Goal: Information Seeking & Learning: Understand process/instructions

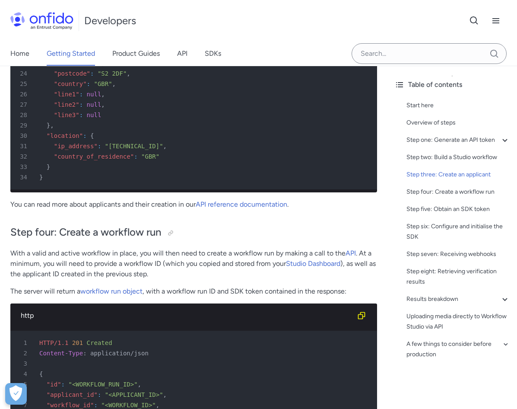
scroll to position [2131, 0]
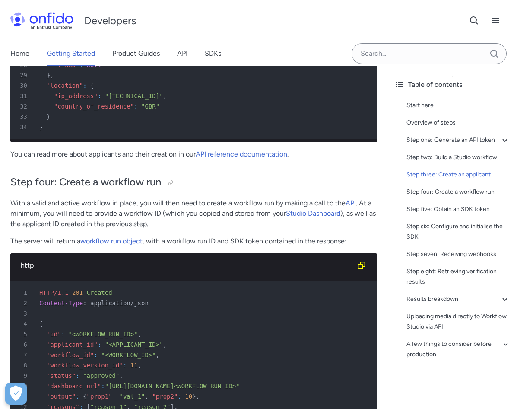
click at [0, 0] on span "Getting started" at bounding box center [0, 0] width 0 height 0
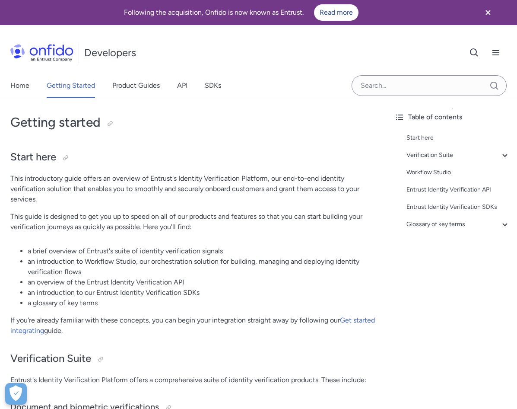
click at [0, 0] on span "Create an identity verification" at bounding box center [0, 0] width 0 height 0
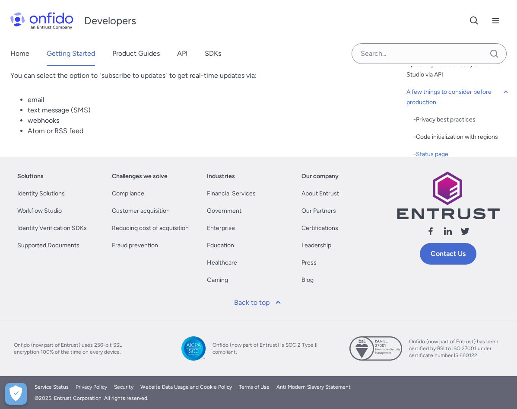
scroll to position [4780, 0]
click at [187, 53] on link "API" at bounding box center [182, 53] width 10 height 24
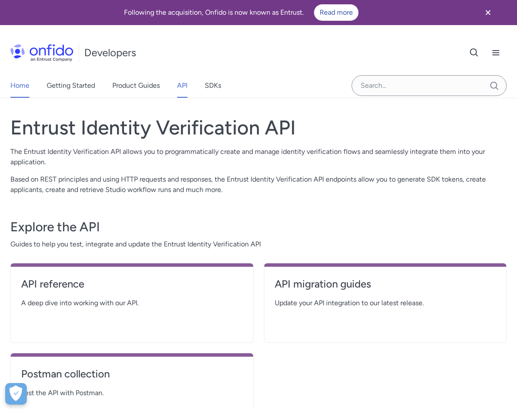
click at [19, 85] on link "Home" at bounding box center [19, 85] width 19 height 24
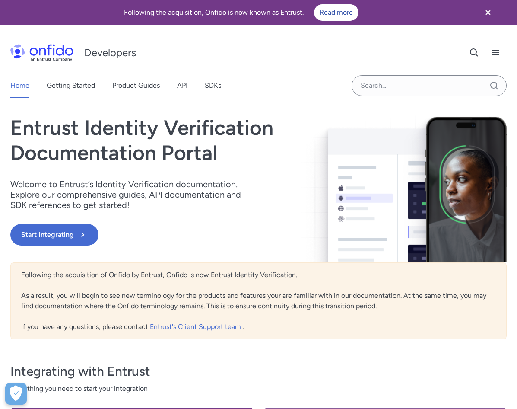
click at [489, 11] on icon "Close banner" at bounding box center [488, 12] width 5 height 5
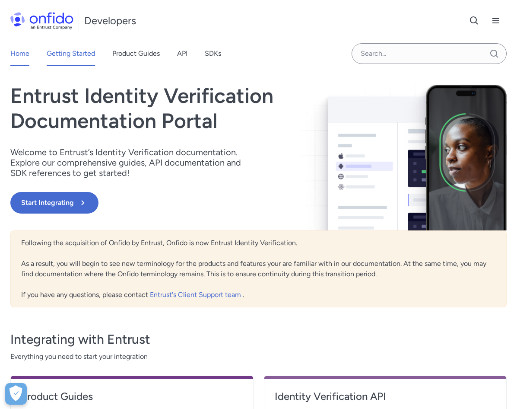
click at [74, 54] on link "Getting Started" at bounding box center [71, 53] width 48 height 24
